Goal: Navigation & Orientation: Find specific page/section

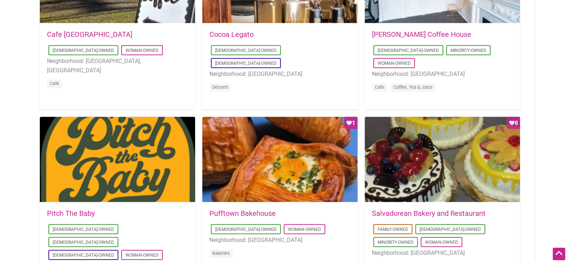
scroll to position [446, 0]
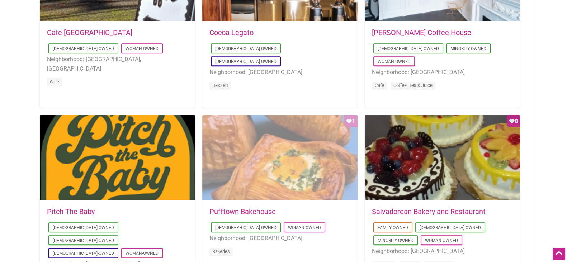
click at [293, 172] on div "Favorite Count 1" at bounding box center [279, 158] width 155 height 86
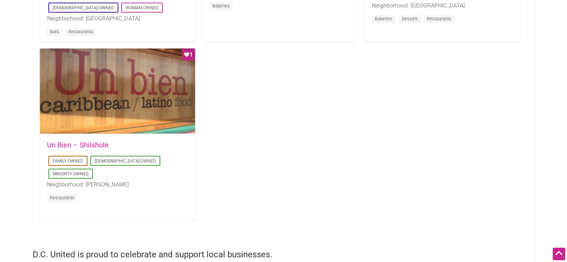
scroll to position [676, 0]
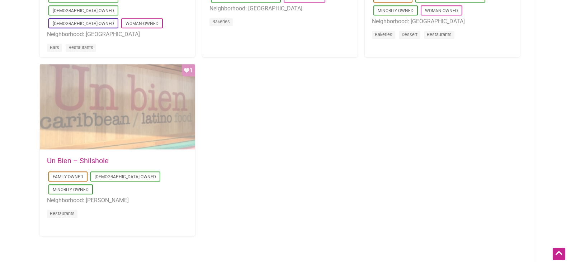
click at [89, 108] on div "Favorite Count 1" at bounding box center [117, 107] width 155 height 86
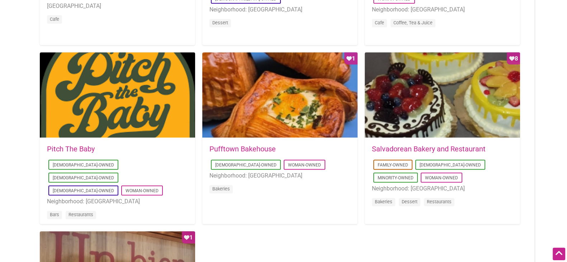
scroll to position [509, 0]
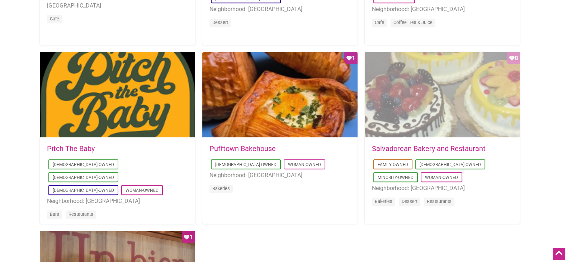
click at [441, 89] on div "Favorite Count 8" at bounding box center [441, 95] width 155 height 86
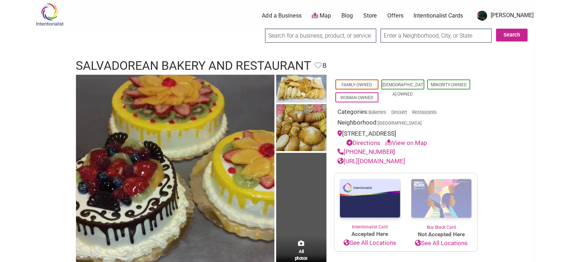
click at [396, 132] on div "[STREET_ADDRESS] Directions View on Map" at bounding box center [405, 138] width 136 height 18
click at [396, 132] on div "1719 SW Roxbury St, Seattle, WA 98106 Directions View on Map" at bounding box center [405, 138] width 136 height 18
copy div "1719 SW Roxbury St, Seattle, WA 98106"
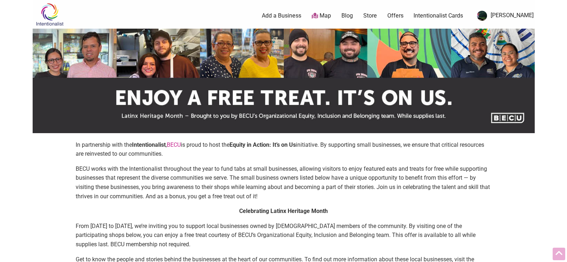
scroll to position [509, 0]
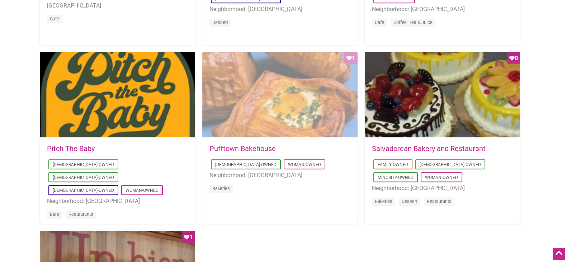
click at [250, 76] on div "Favorite Count 1" at bounding box center [279, 95] width 155 height 86
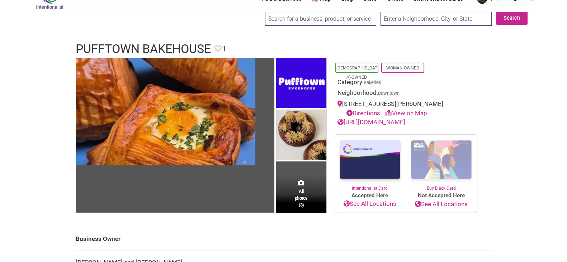
scroll to position [20, 0]
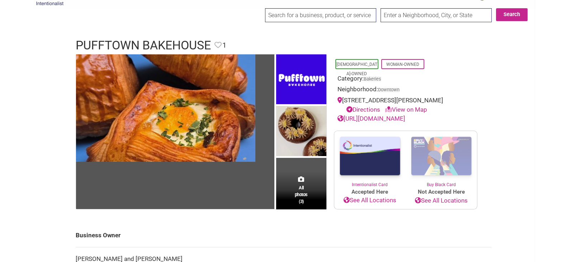
click at [365, 109] on link "Directions" at bounding box center [363, 109] width 34 height 7
